Goal: Task Accomplishment & Management: Use online tool/utility

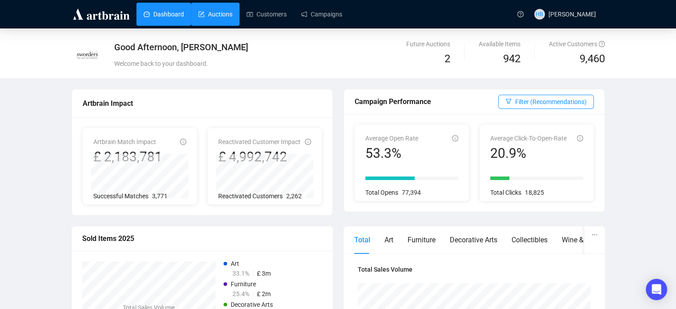
click at [220, 21] on link "Auctions" at bounding box center [215, 14] width 34 height 23
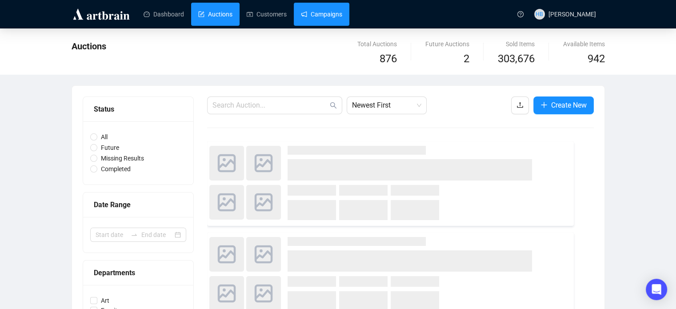
click at [319, 21] on link "Campaigns" at bounding box center [321, 14] width 41 height 23
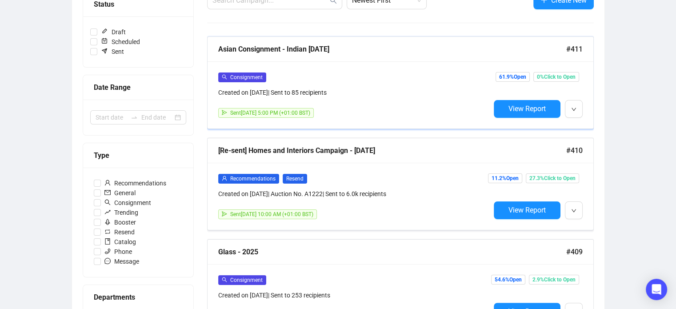
scroll to position [140, 0]
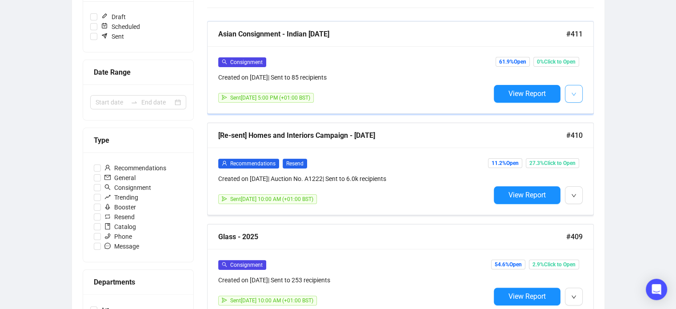
click at [575, 93] on icon "down" at bounding box center [573, 94] width 5 height 5
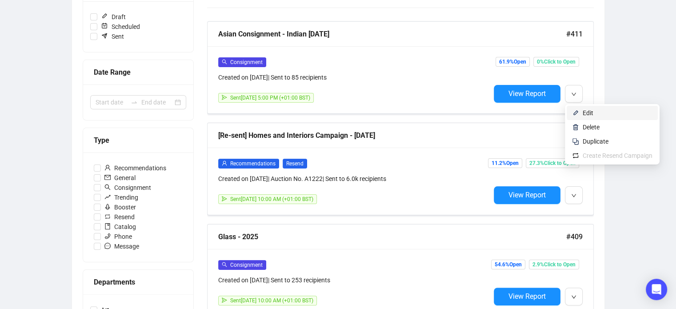
click at [584, 108] on span "Edit" at bounding box center [617, 113] width 70 height 10
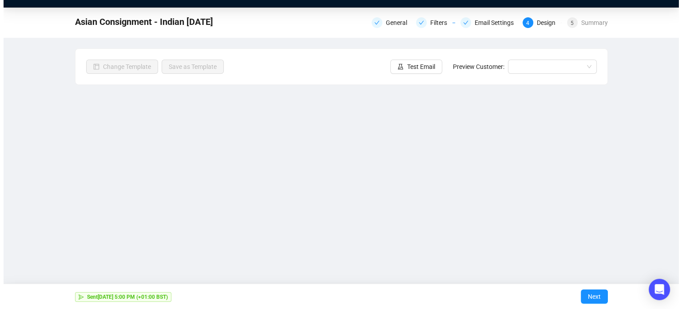
scroll to position [21, 0]
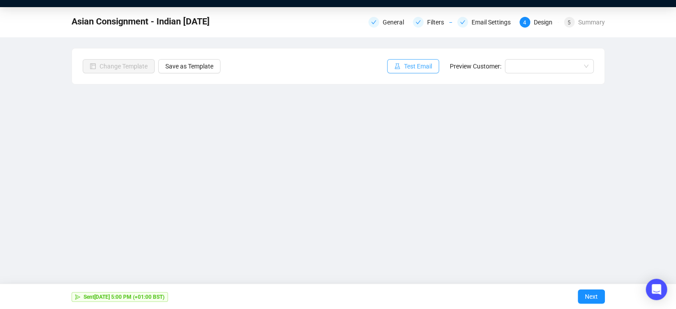
click at [412, 63] on span "Test Email" at bounding box center [418, 66] width 28 height 10
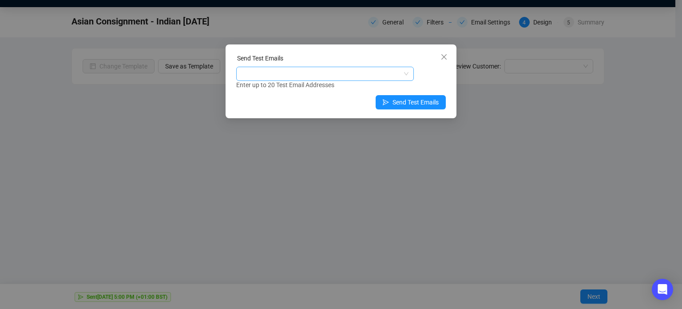
click at [303, 73] on div at bounding box center [320, 74] width 165 height 12
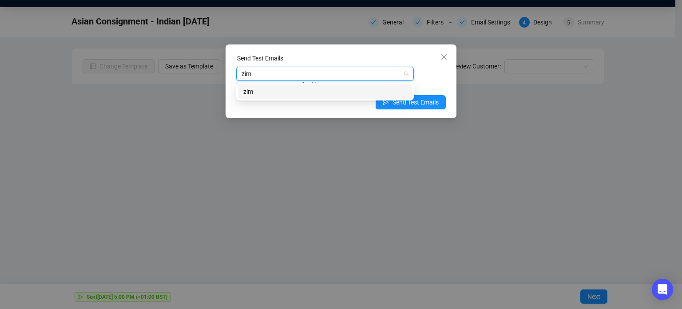
type input "zim"
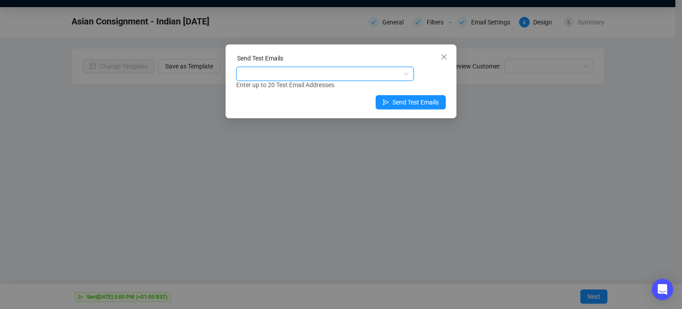
paste input "[EMAIL_ADDRESS][DOMAIN_NAME]"
type input "[EMAIL_ADDRESS][DOMAIN_NAME]"
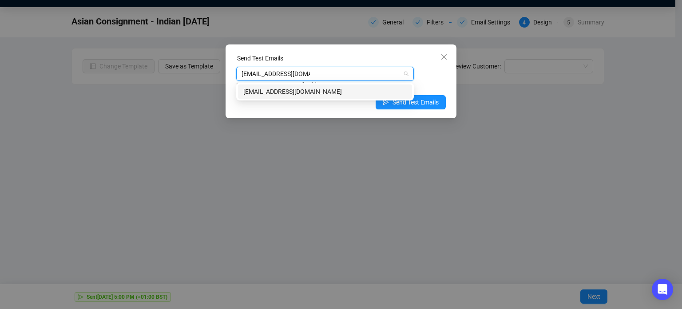
click at [323, 92] on div "[EMAIL_ADDRESS][DOMAIN_NAME]" at bounding box center [324, 92] width 163 height 10
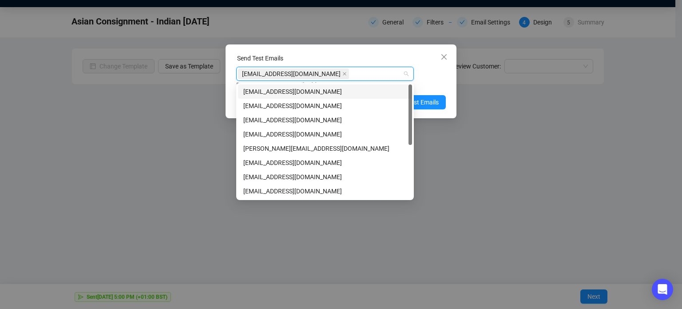
click at [343, 55] on div "Send Test Emails" at bounding box center [341, 59] width 210 height 13
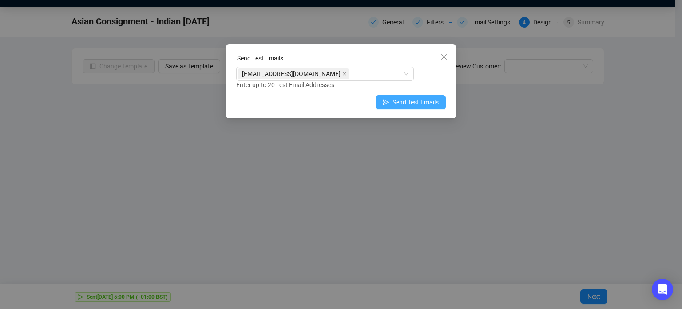
click at [417, 100] on span "Send Test Emails" at bounding box center [416, 102] width 46 height 10
